Goal: Task Accomplishment & Management: Manage account settings

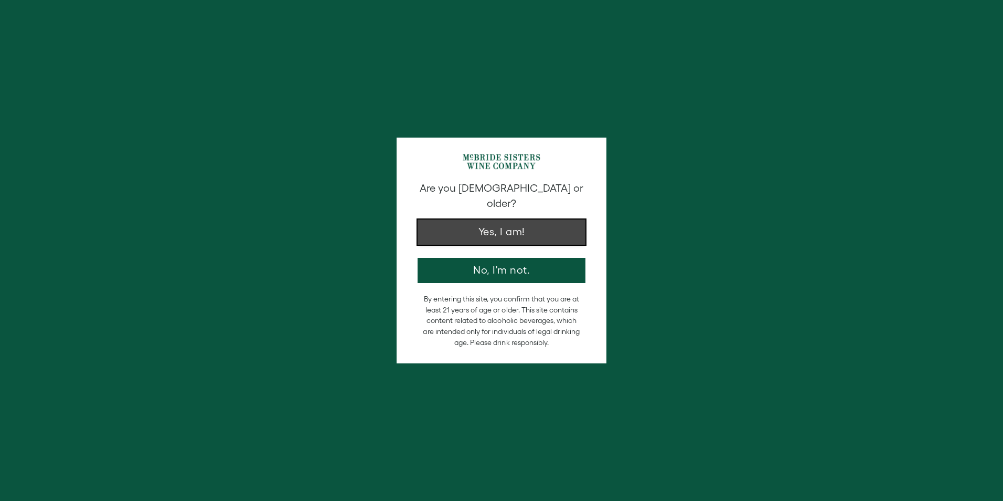
click at [495, 219] on button "Yes, I am!" at bounding box center [502, 231] width 168 height 25
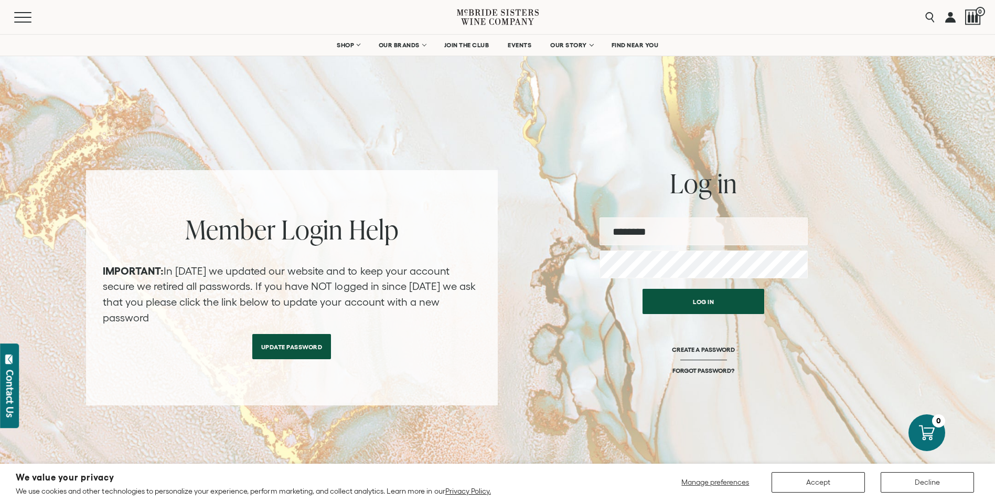
click at [631, 228] on input "email" at bounding box center [704, 231] width 208 height 28
click at [620, 226] on input "email" at bounding box center [704, 231] width 208 height 28
type input "**********"
click at [643, 289] on button "Log in" at bounding box center [704, 301] width 122 height 25
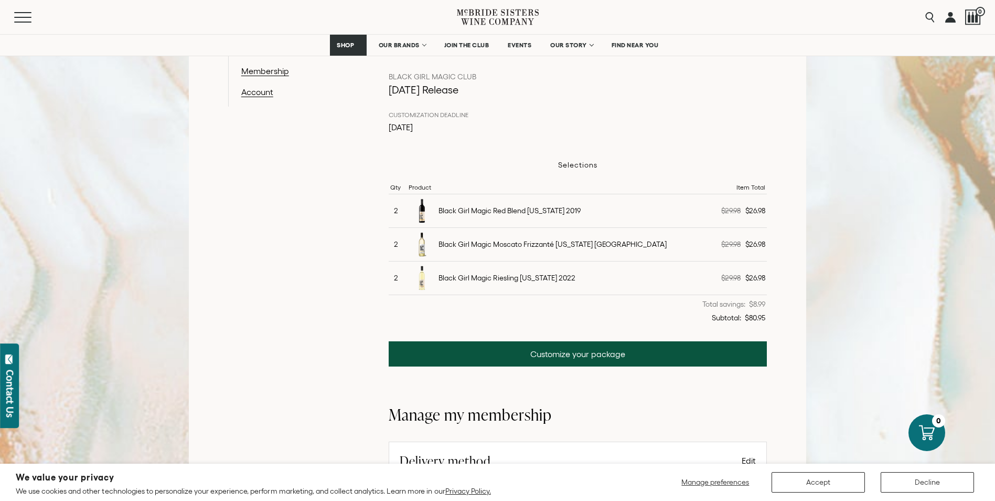
scroll to position [210, 0]
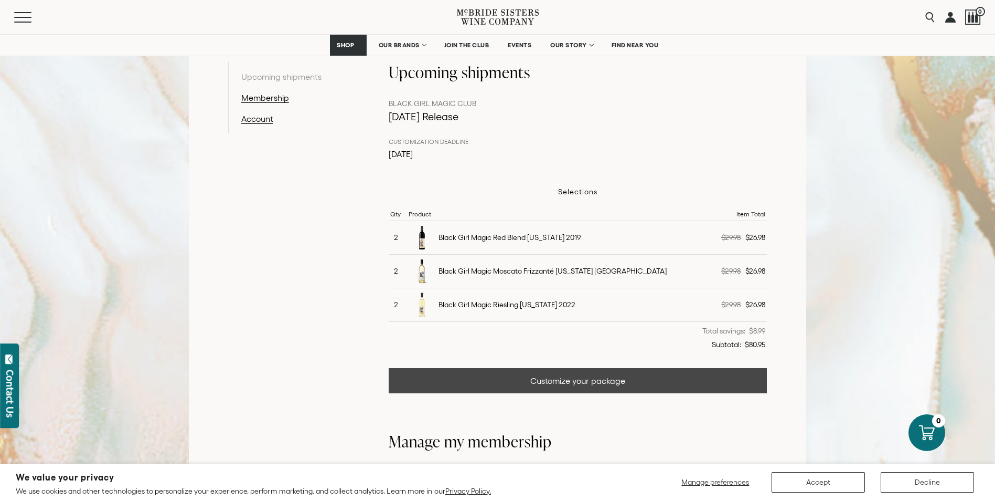
click at [560, 381] on link "Customize your package" at bounding box center [578, 380] width 379 height 25
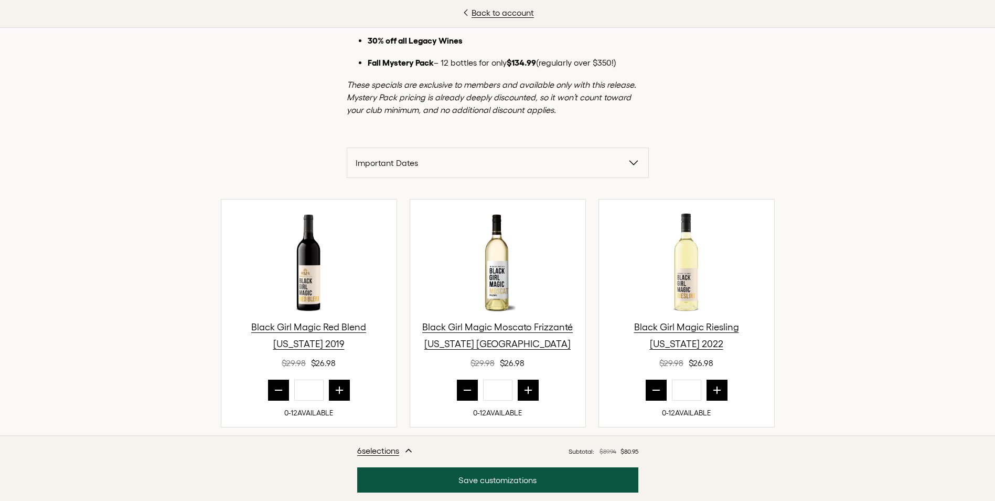
scroll to position [262, 0]
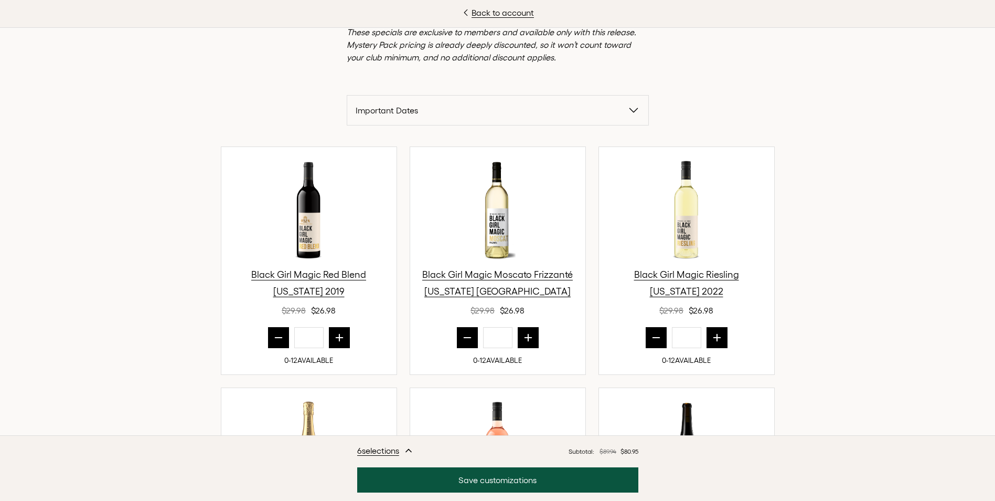
click at [462, 337] on icon "prior quantity" at bounding box center [467, 337] width 10 height 10
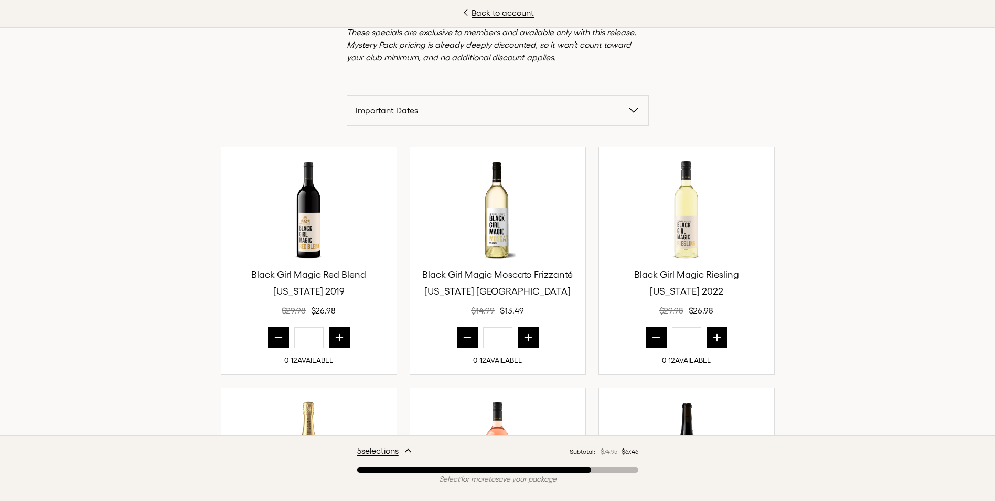
click at [464, 337] on icon "prior quantity" at bounding box center [467, 337] width 7 height 0
type input "*"
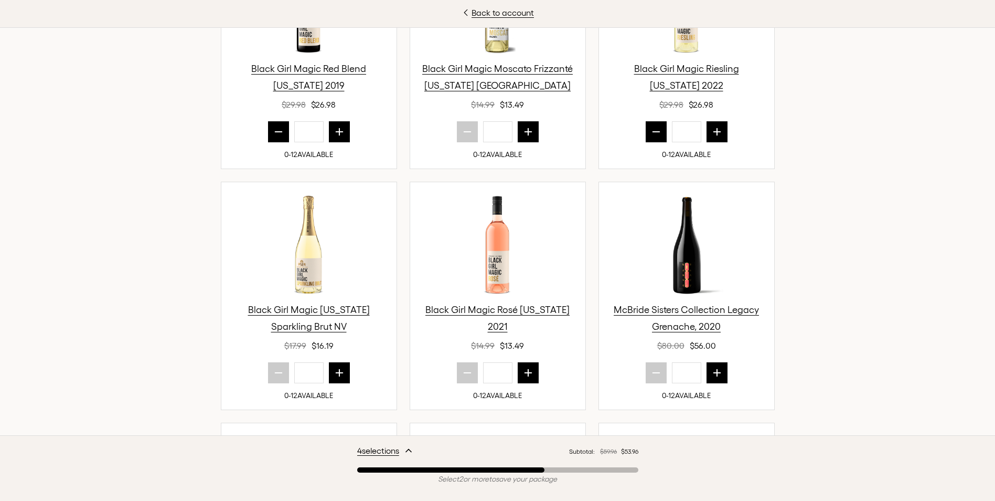
scroll to position [472, 0]
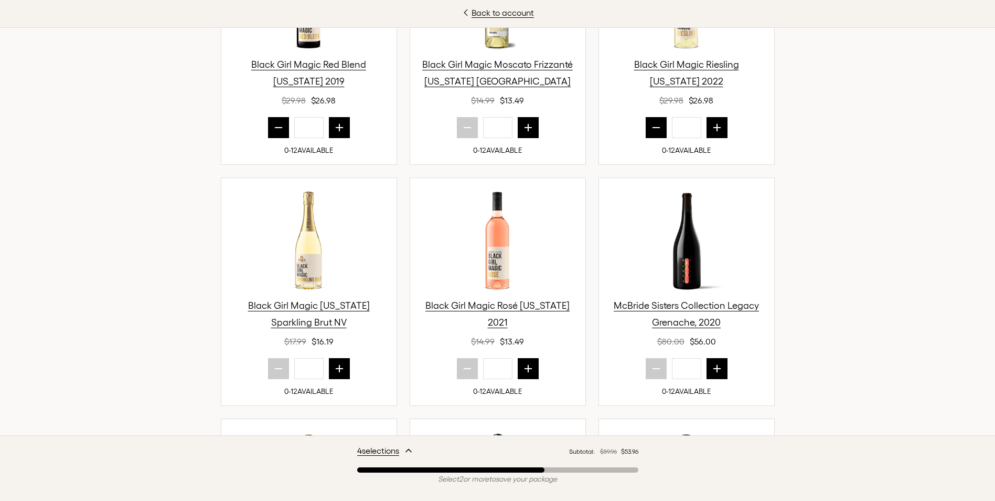
click at [714, 368] on icon "next quantity" at bounding box center [717, 368] width 7 height 7
type input "*"
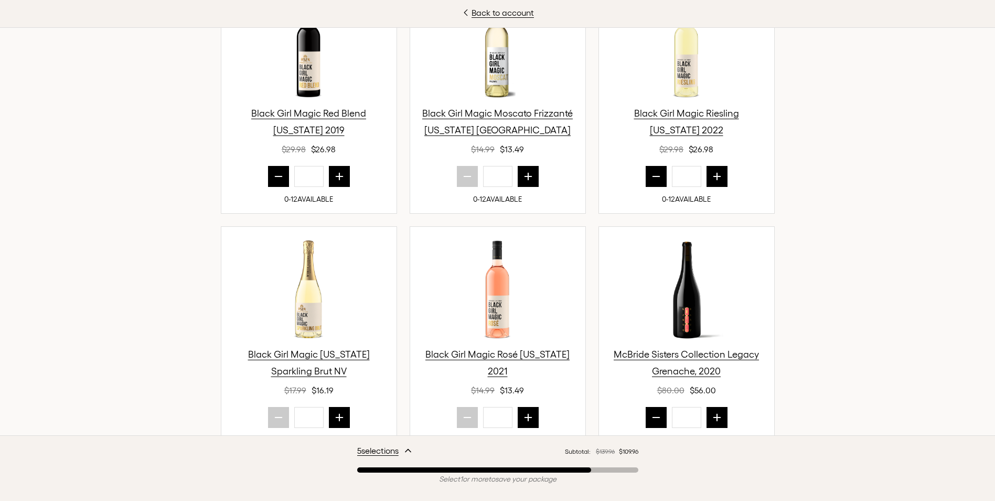
scroll to position [402, 0]
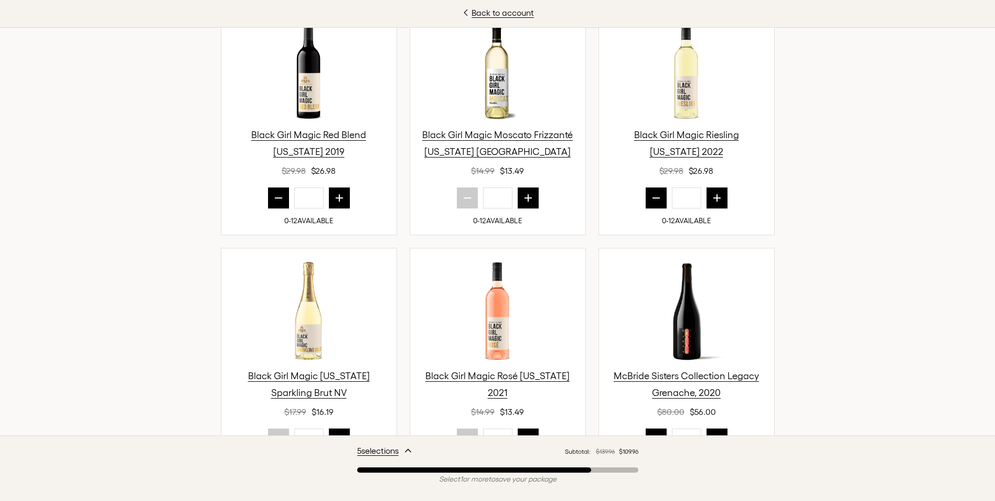
drag, startPoint x: 656, startPoint y: 199, endPoint x: 651, endPoint y: 197, distance: 6.1
click at [655, 199] on icon "prior quantity" at bounding box center [656, 198] width 10 height 10
type input "*"
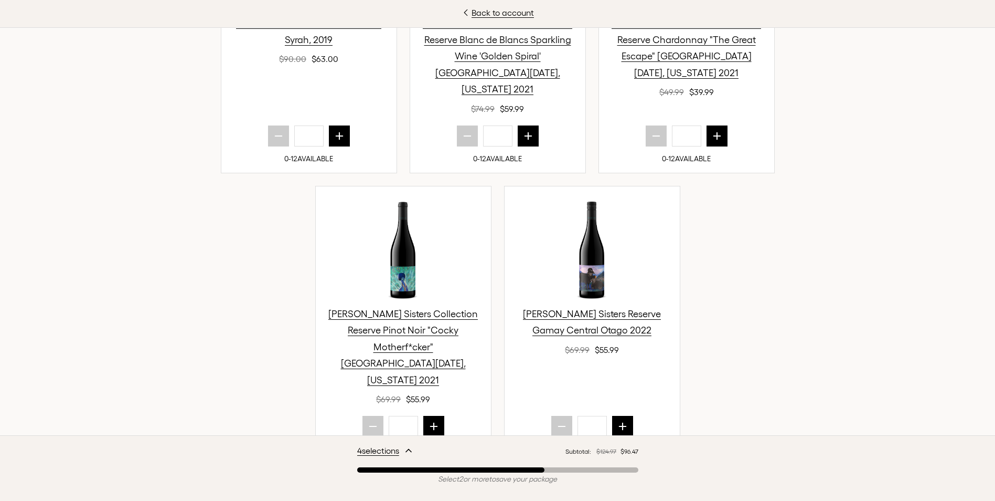
scroll to position [1032, 0]
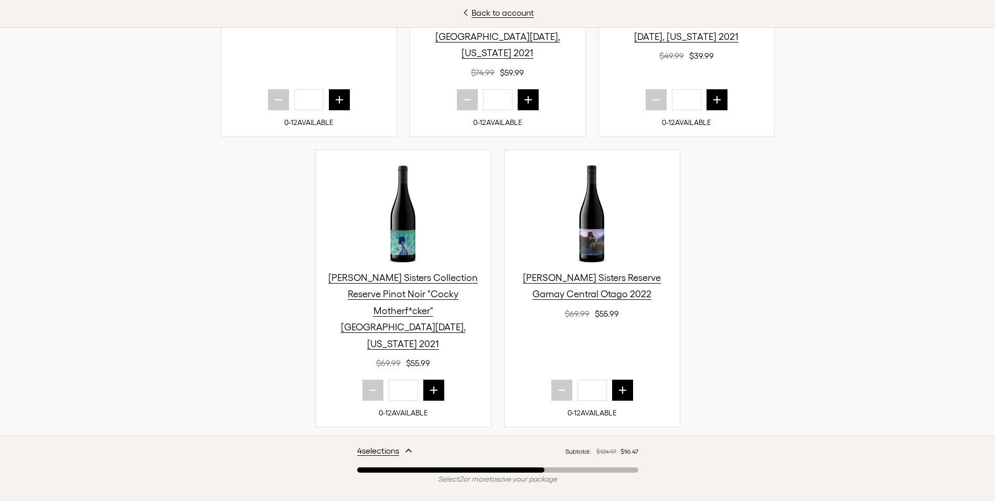
click at [620, 387] on icon "next quantity" at bounding box center [622, 390] width 7 height 7
type input "*"
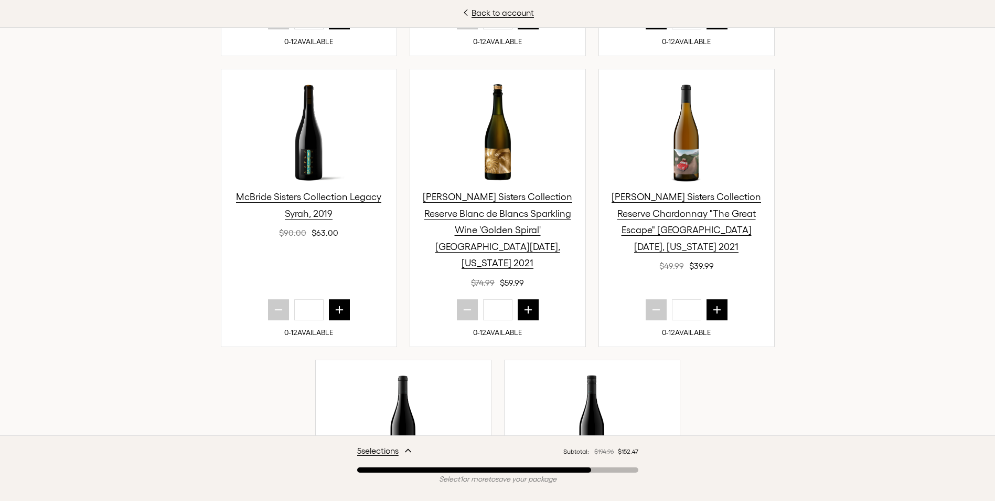
scroll to position [769, 0]
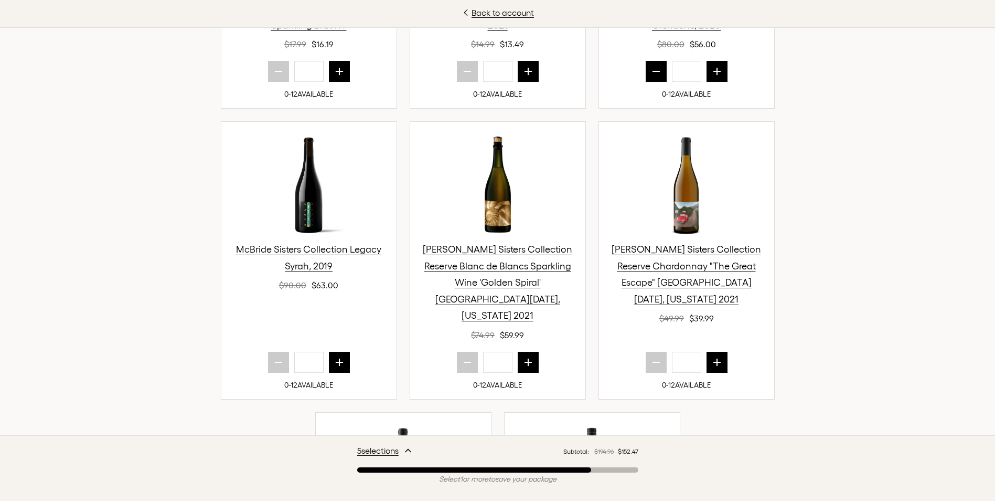
click at [528, 357] on icon "next quantity" at bounding box center [528, 362] width 10 height 10
type input "*"
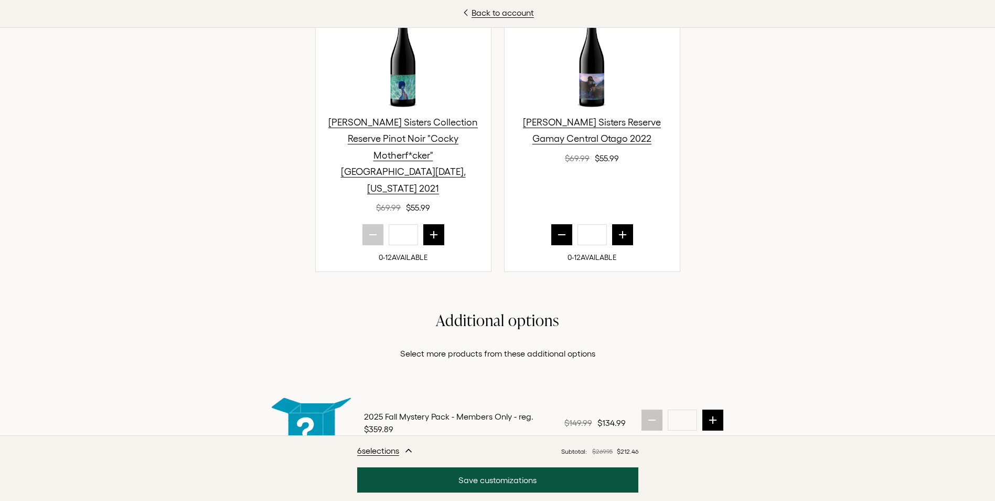
scroll to position [1189, 0]
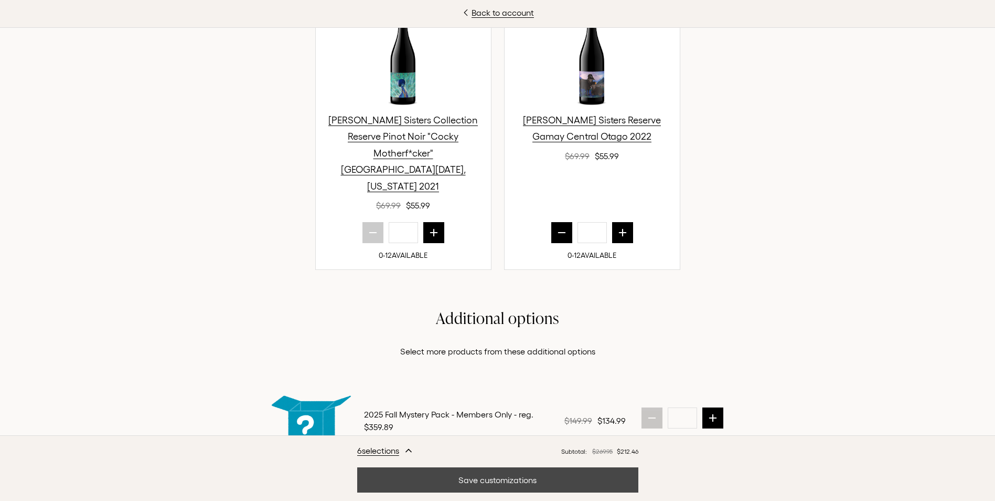
click at [510, 478] on button "Save customizations" at bounding box center [497, 479] width 281 height 25
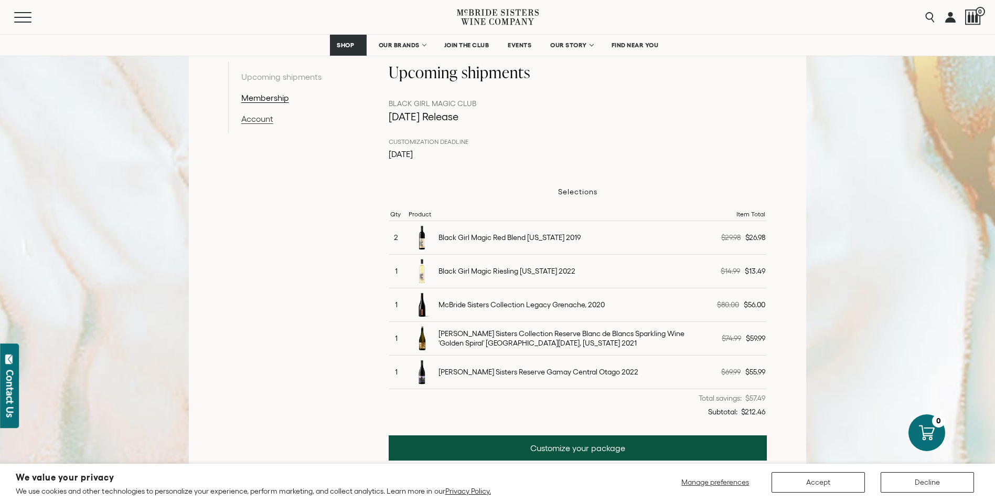
click at [253, 119] on link "Account" at bounding box center [295, 118] width 109 height 13
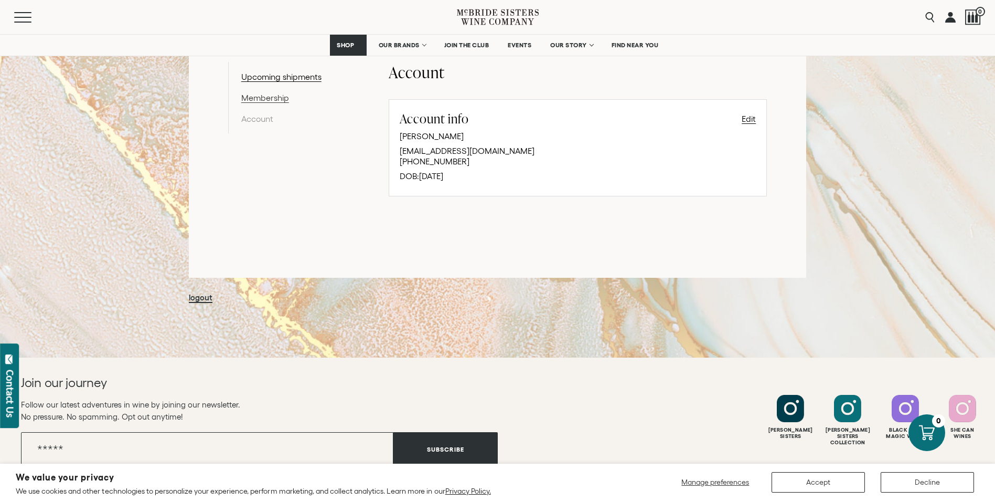
click at [270, 99] on link "Membership" at bounding box center [295, 97] width 109 height 13
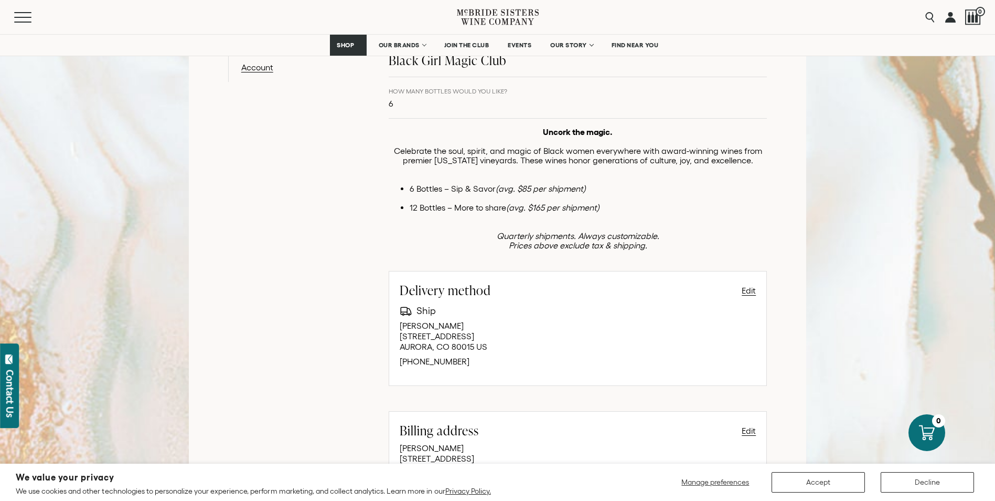
scroll to position [315, 0]
